Goal: Task Accomplishment & Management: Use online tool/utility

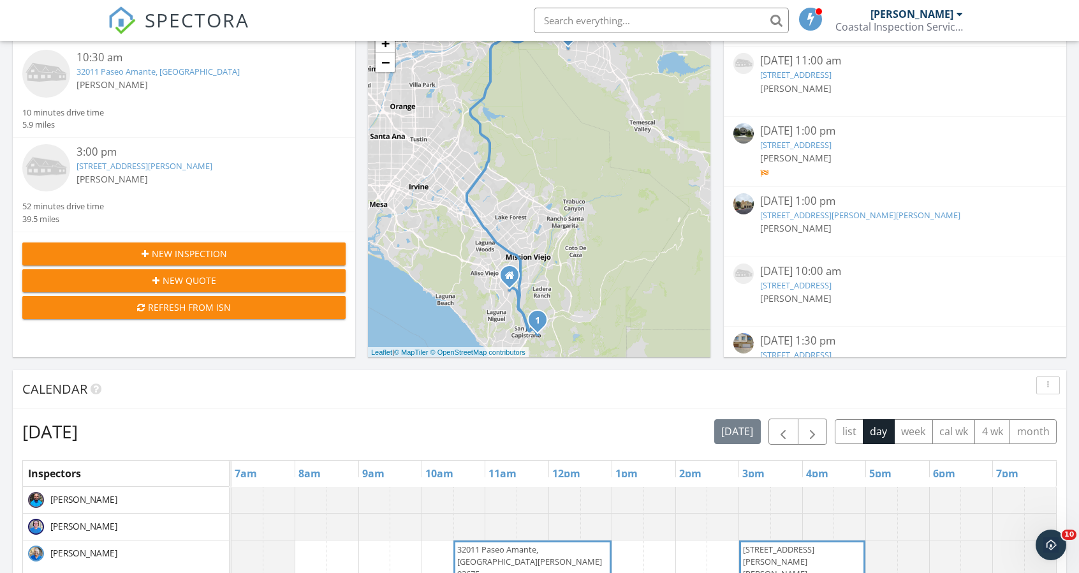
scroll to position [1356, 0]
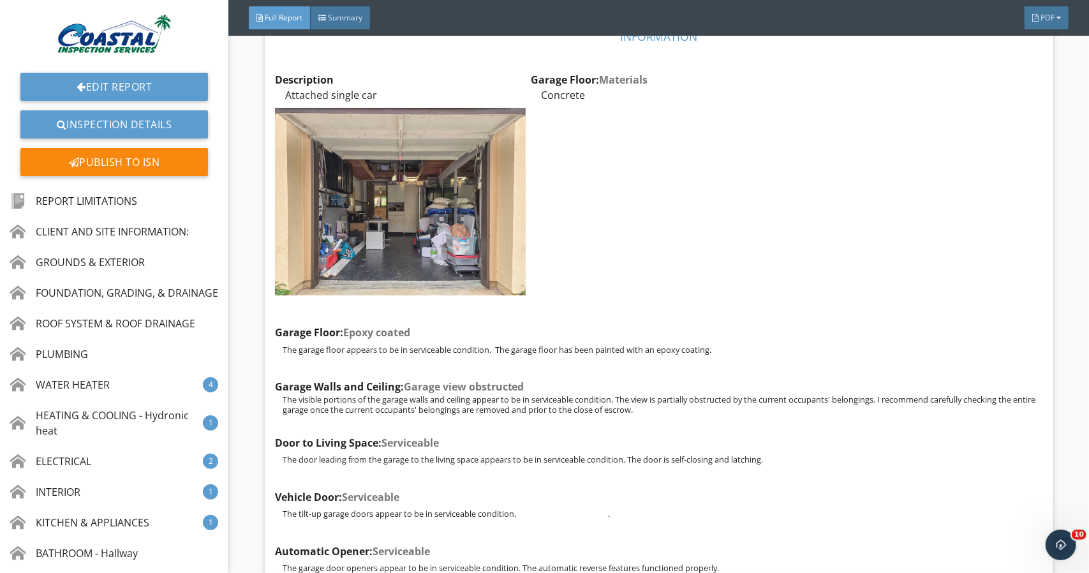
scroll to position [17950, 0]
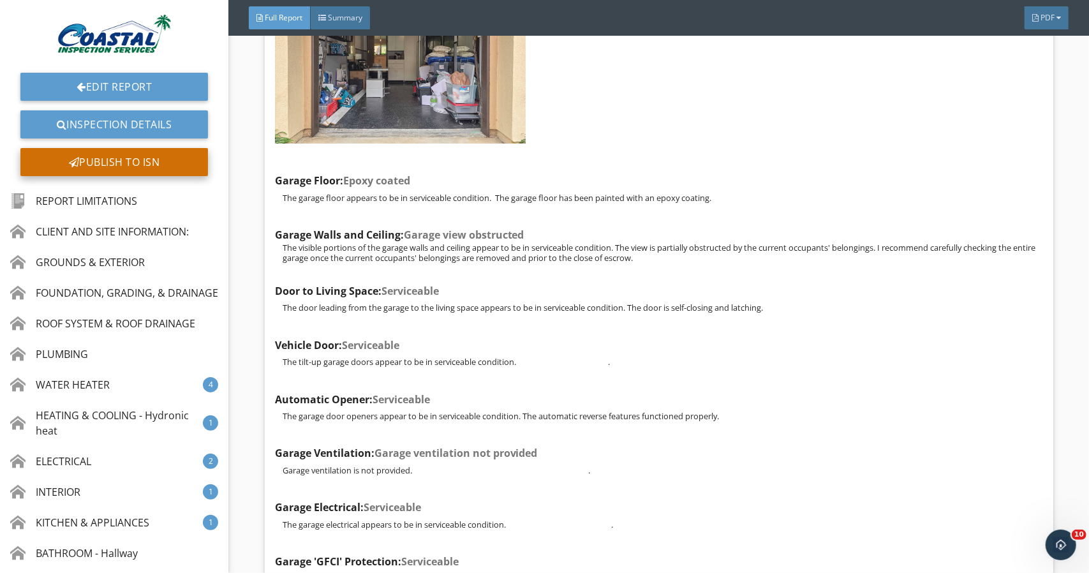
click at [48, 154] on div "Publish to ISN" at bounding box center [114, 162] width 188 height 28
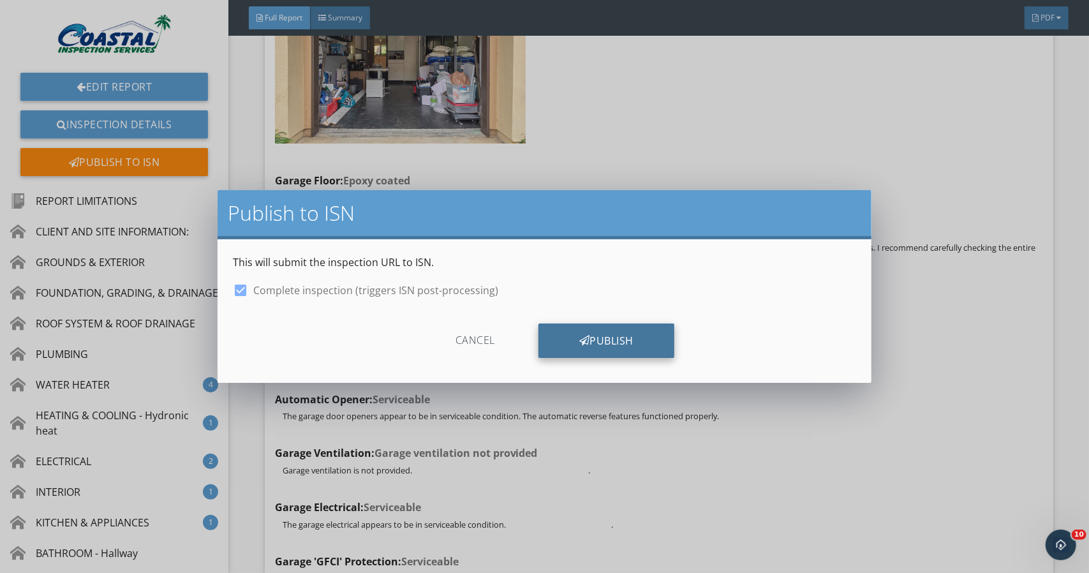
click at [631, 344] on div "Publish" at bounding box center [606, 340] width 136 height 34
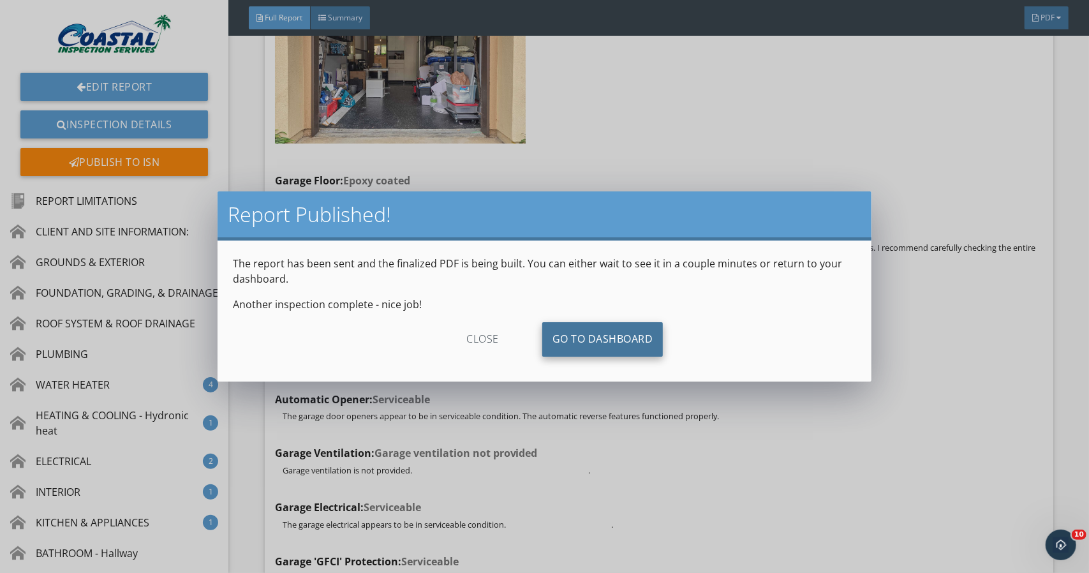
click at [574, 334] on link "Go To Dashboard" at bounding box center [602, 339] width 121 height 34
